Goal: Contribute content

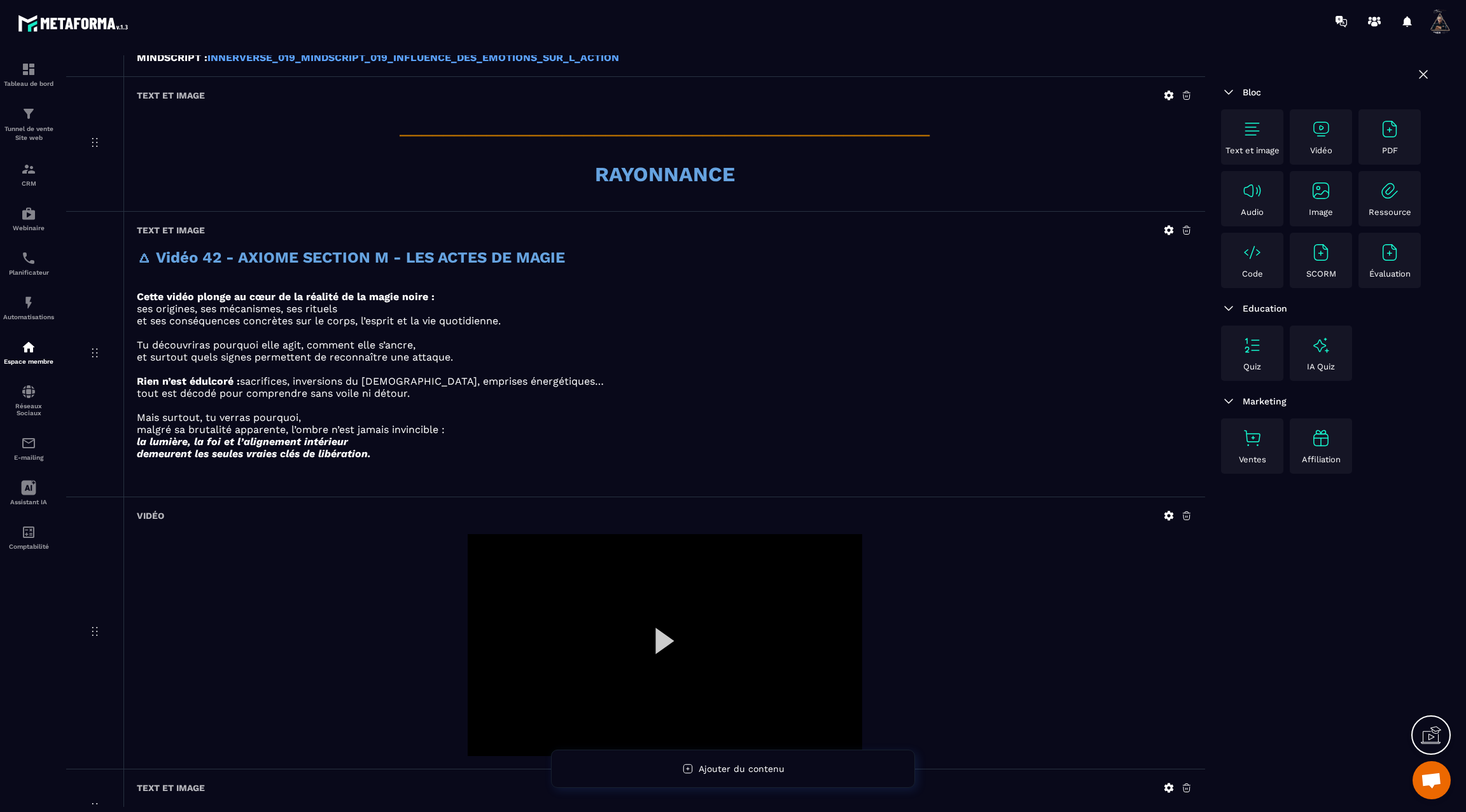
scroll to position [788, 0]
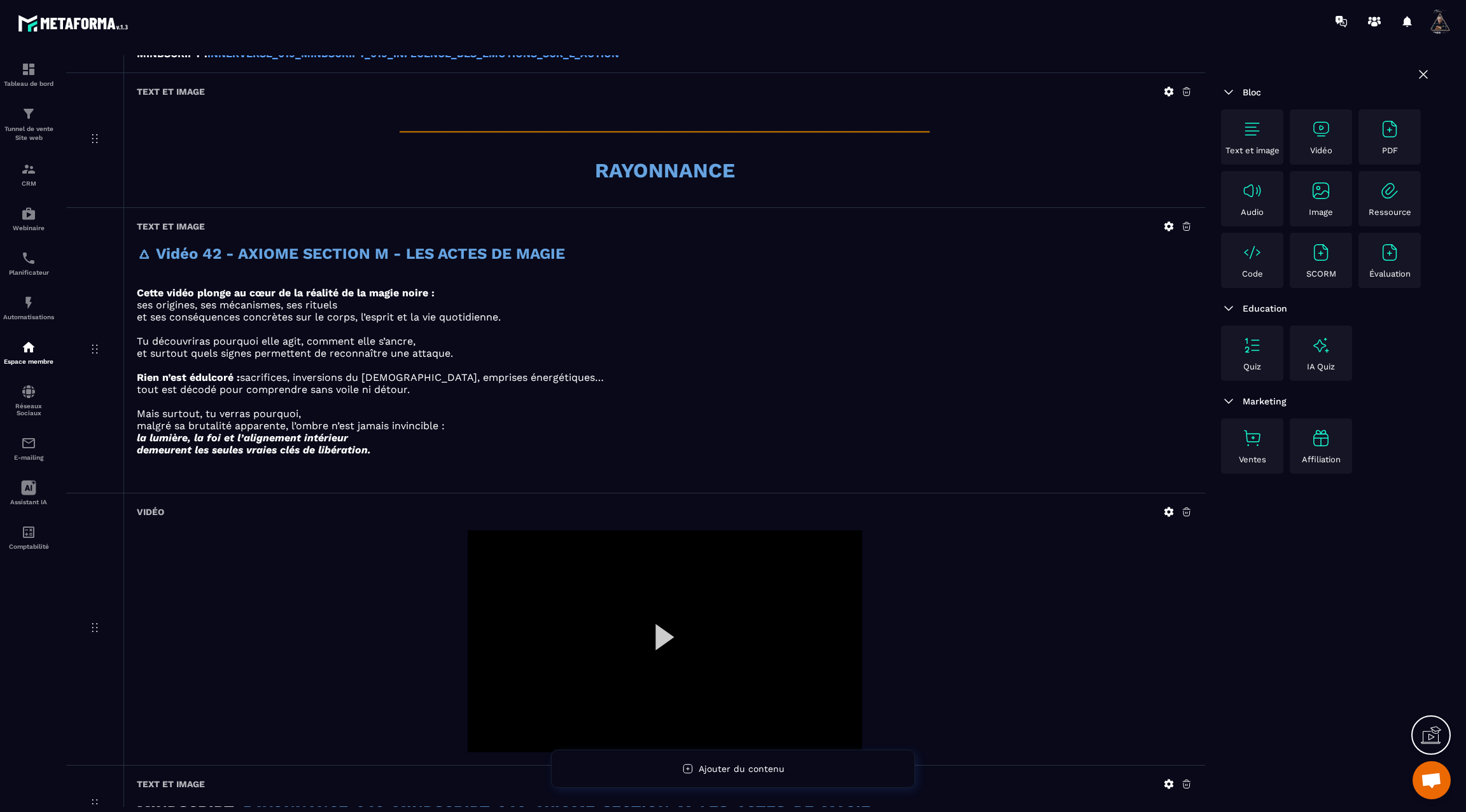
click at [656, 621] on div at bounding box center [665, 641] width 394 height 222
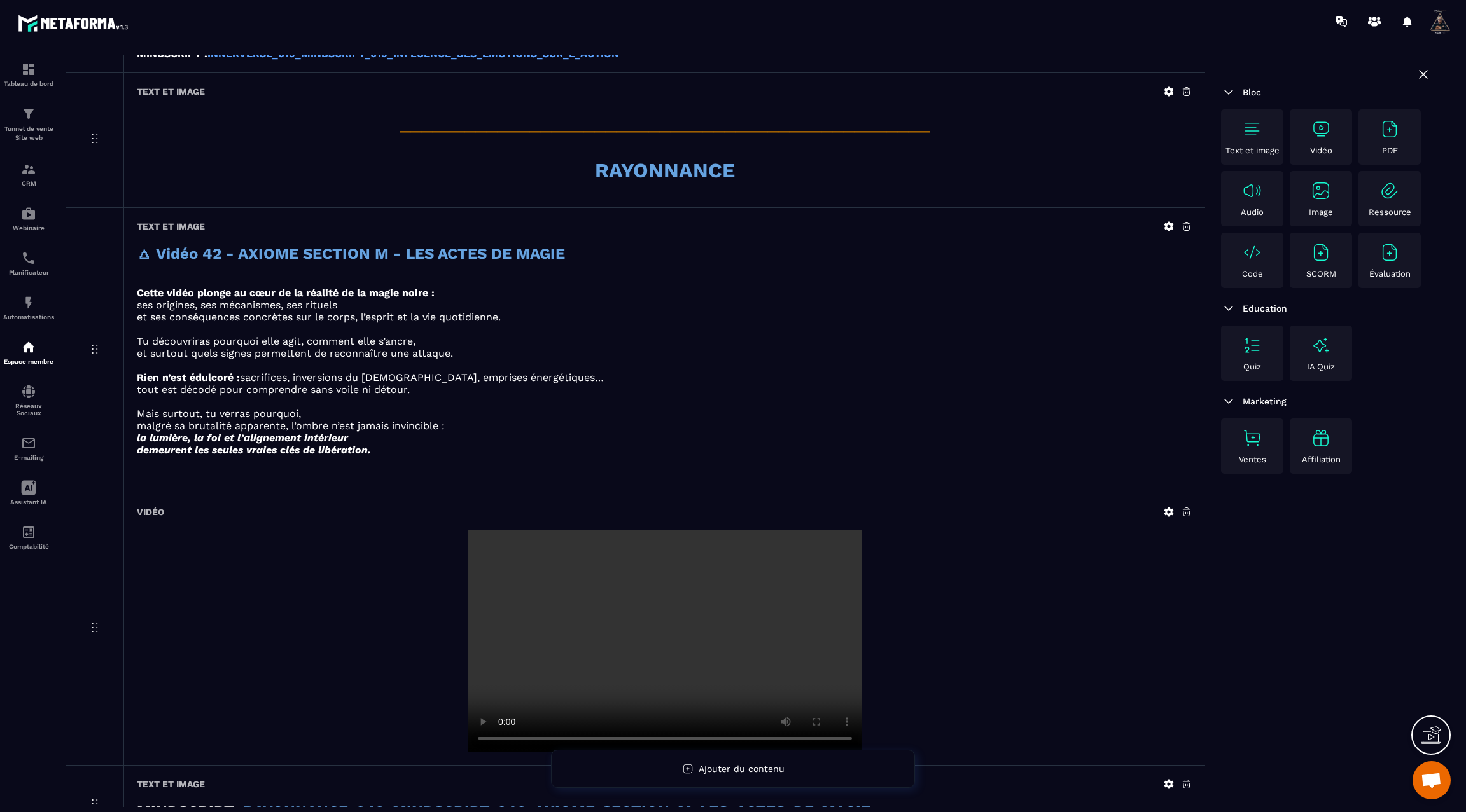
click at [1168, 506] on icon at bounding box center [1169, 511] width 12 height 12
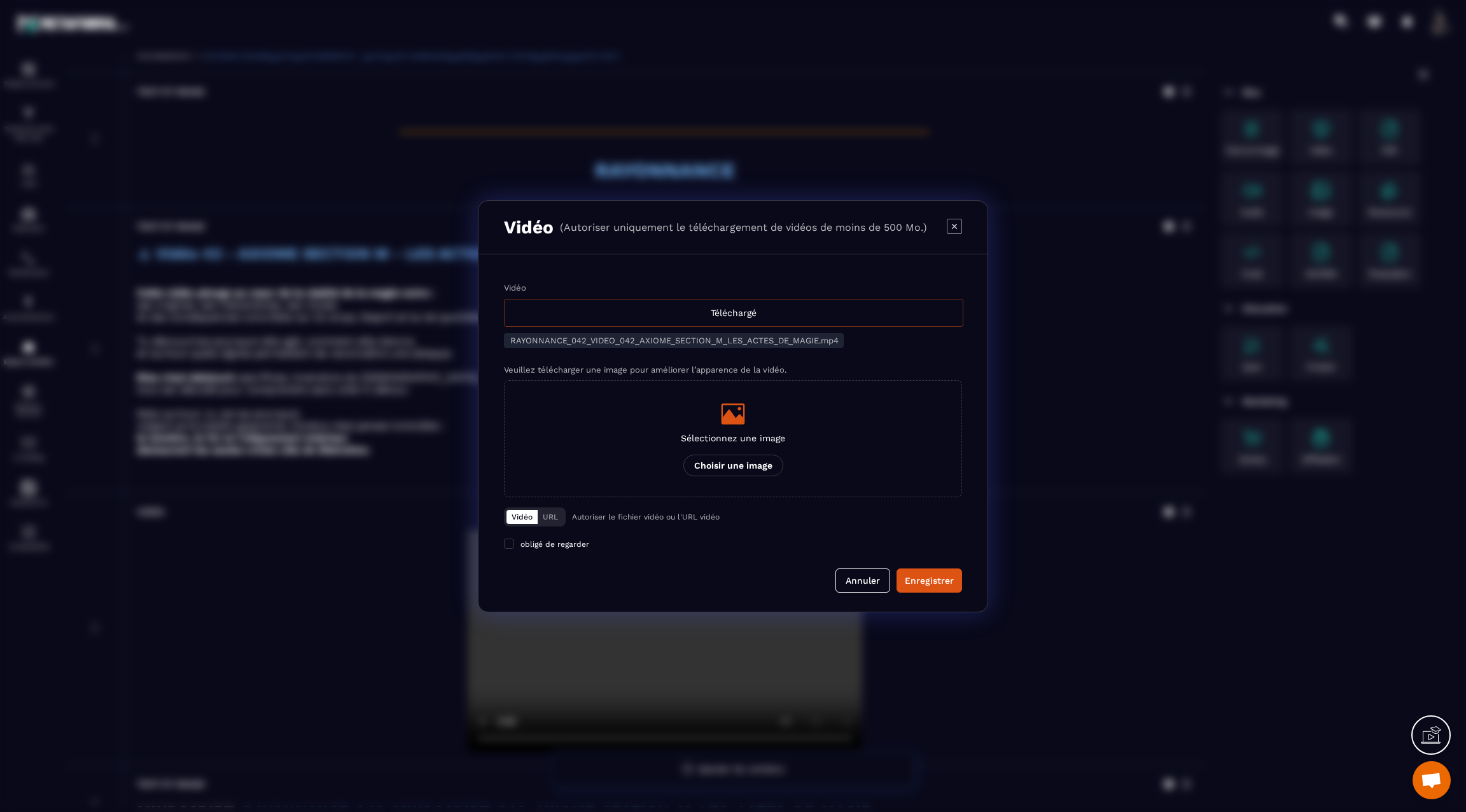
click at [828, 315] on div "Téléchargé" at bounding box center [734, 312] width 459 height 28
click at [0, 0] on input "Vidéo Téléchargé" at bounding box center [0, 0] width 0 height 0
click at [937, 581] on div "Enregistrer" at bounding box center [929, 581] width 49 height 13
